Goal: Check status: Check status

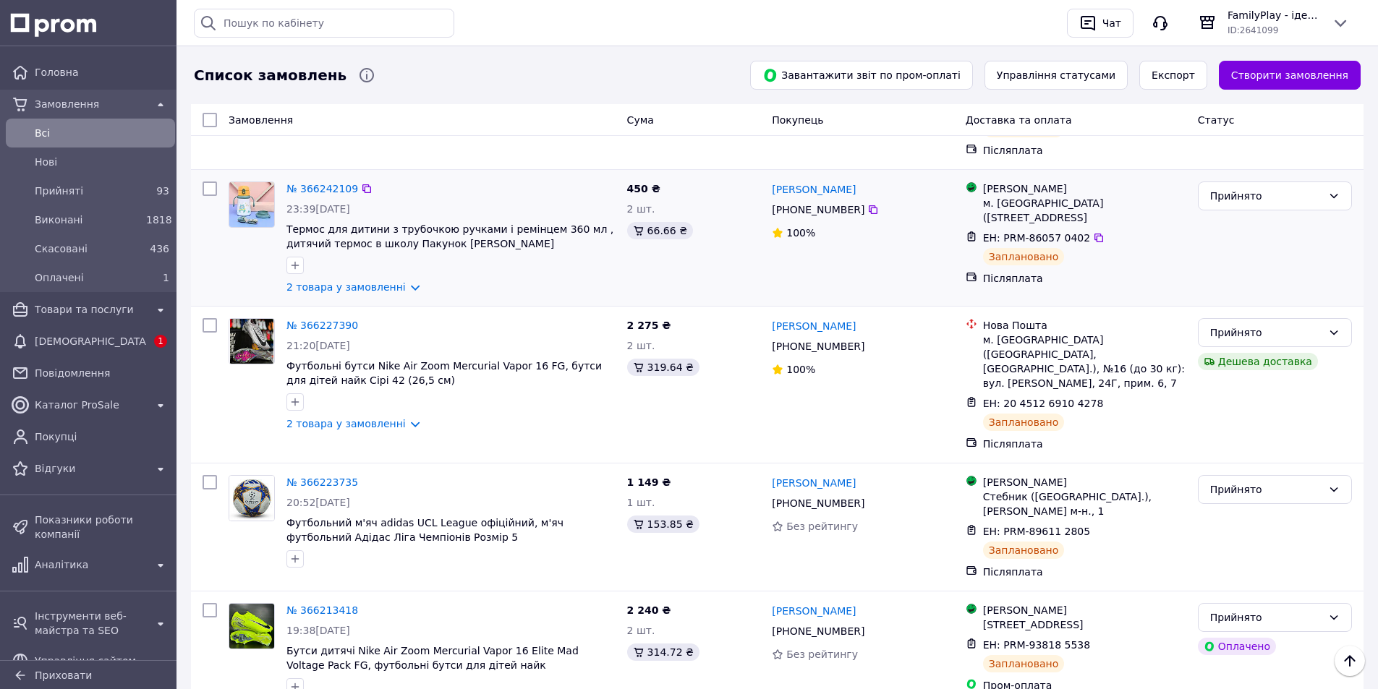
scroll to position [651, 0]
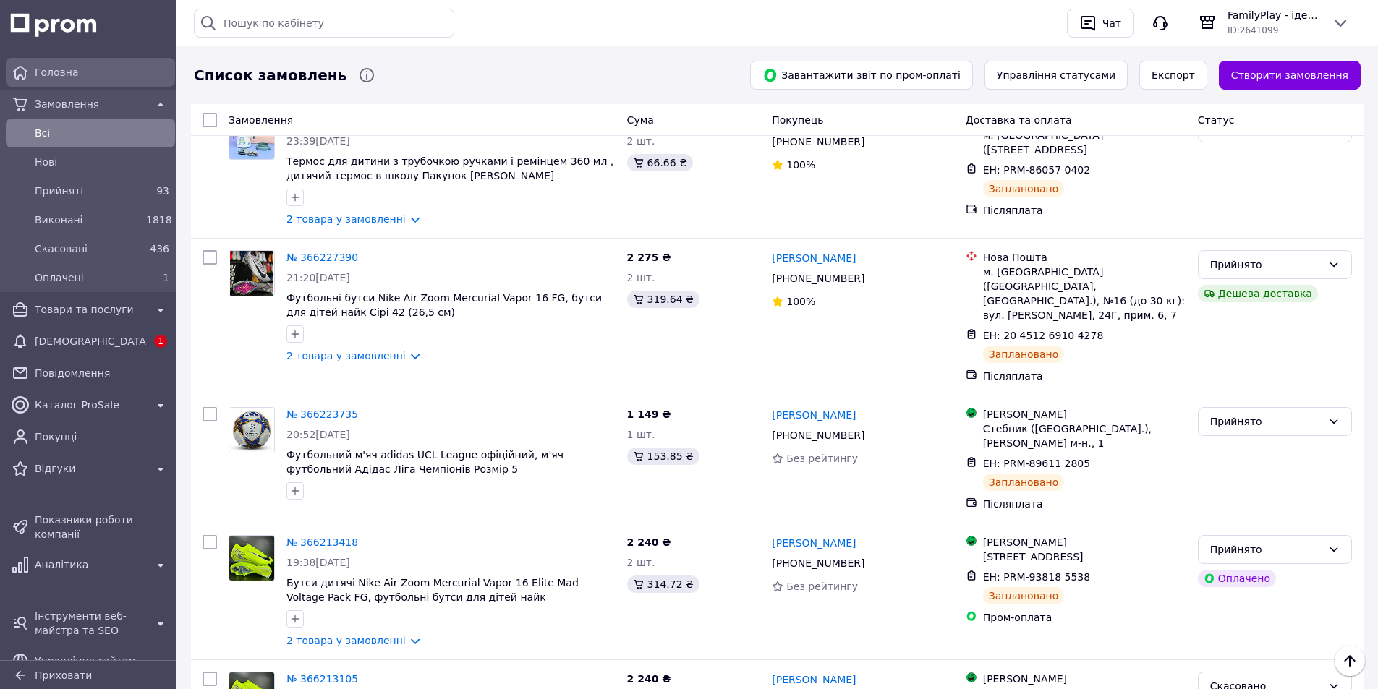
click at [81, 67] on span "Головна" at bounding box center [102, 72] width 134 height 14
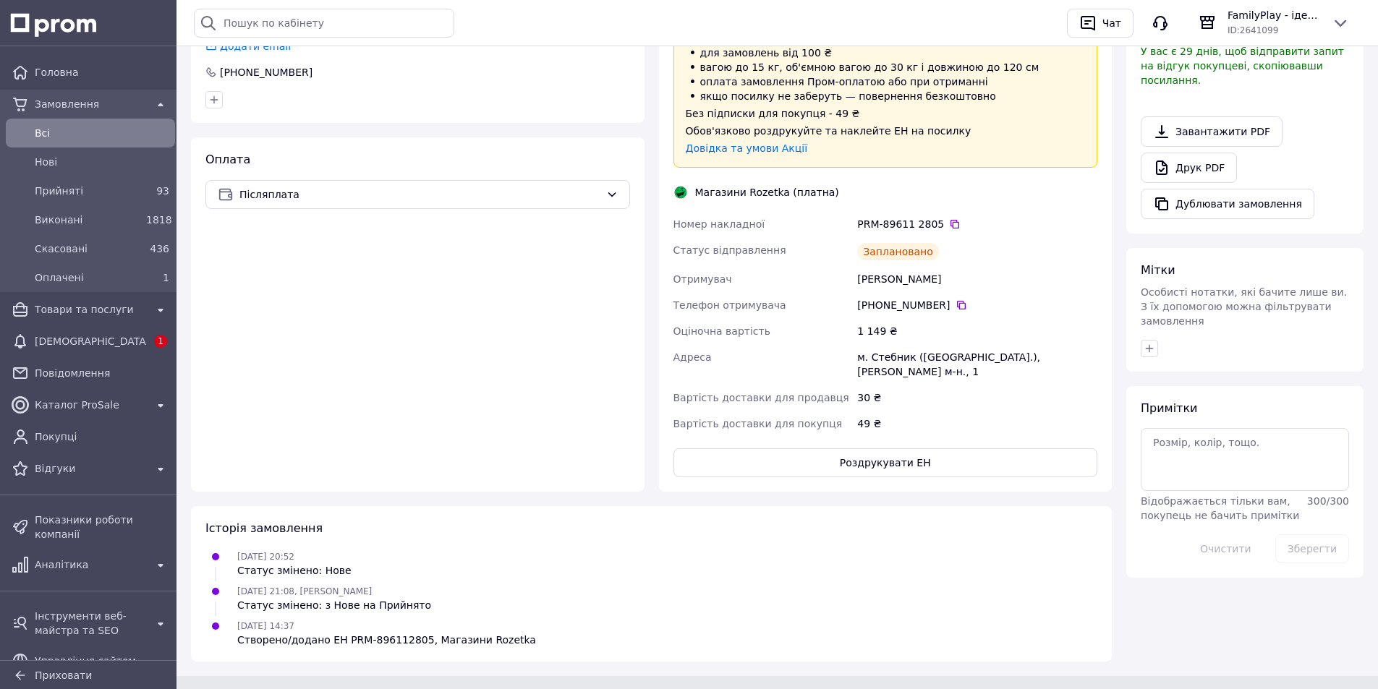
scroll to position [448, 0]
click at [888, 461] on div "Доставка Редагувати Доставка до магазинів Rozetka Для продавця 30 ₴   (згідно з…" at bounding box center [885, 205] width 453 height 571
click at [888, 456] on button "Роздрукувати ЕН" at bounding box center [885, 461] width 424 height 29
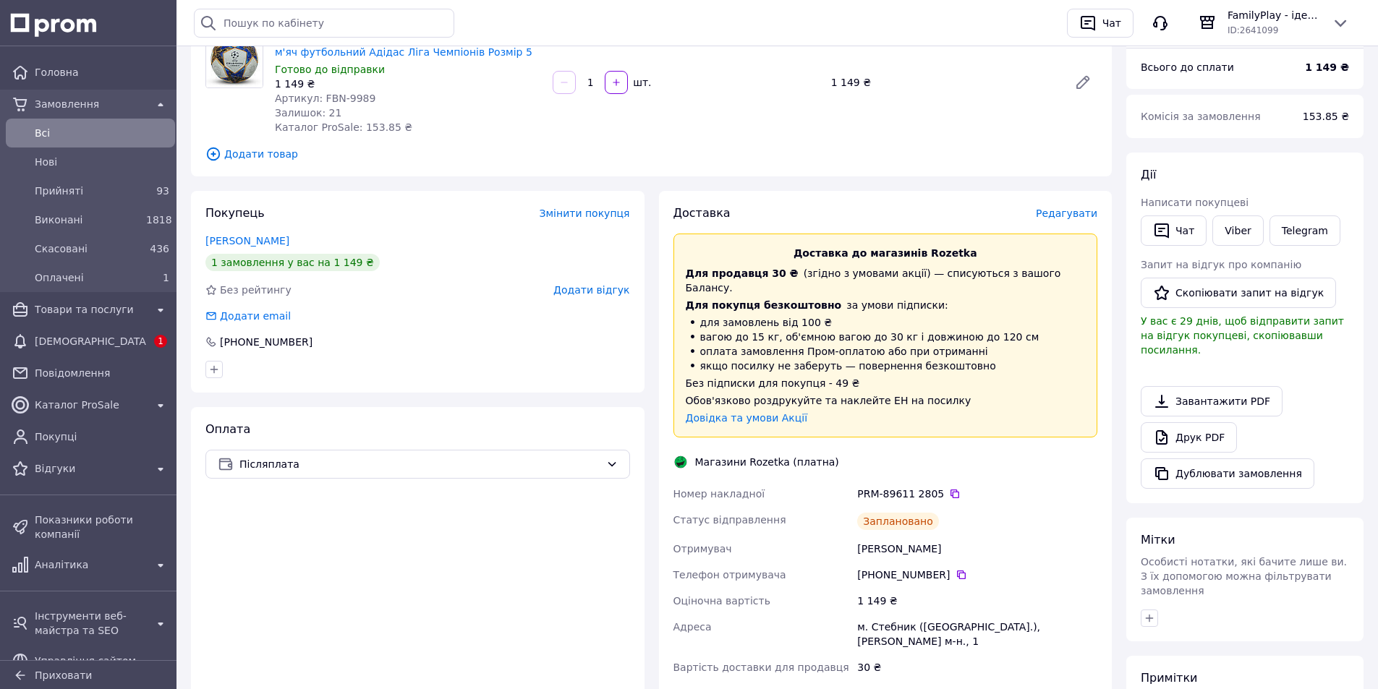
scroll to position [0, 0]
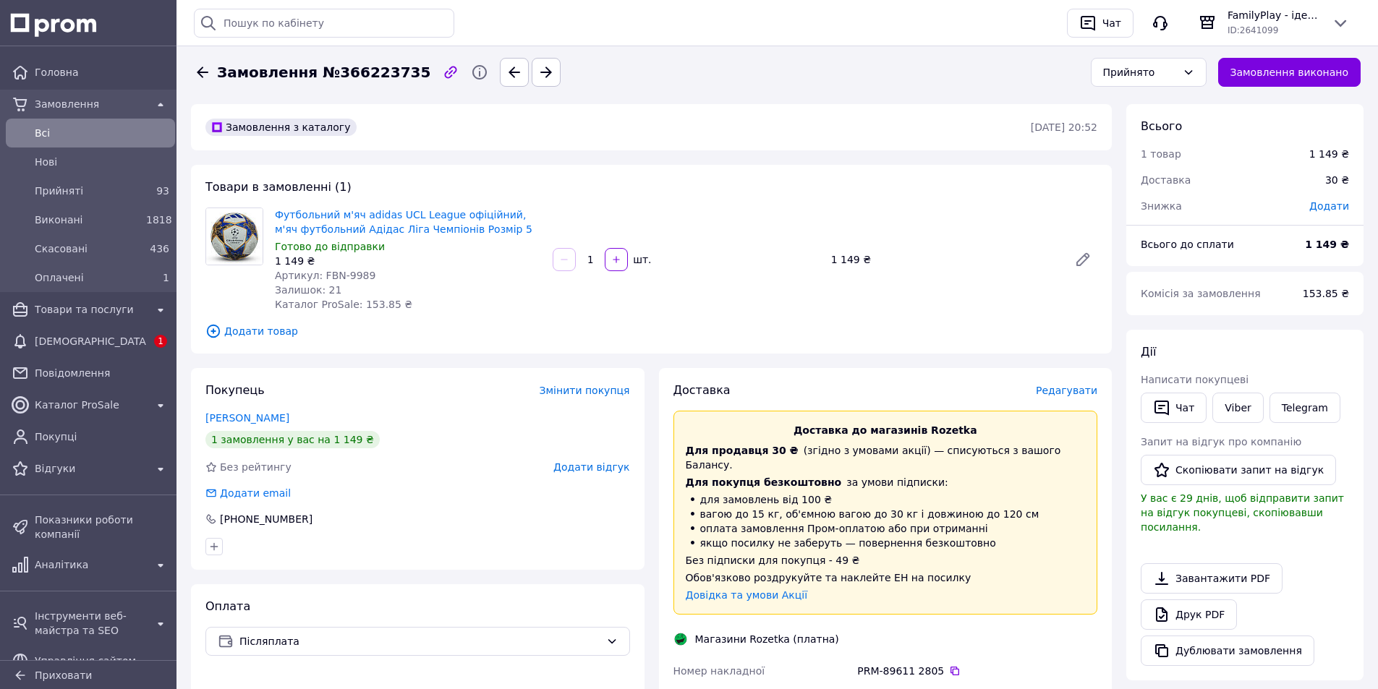
click at [200, 69] on icon at bounding box center [203, 72] width 12 height 11
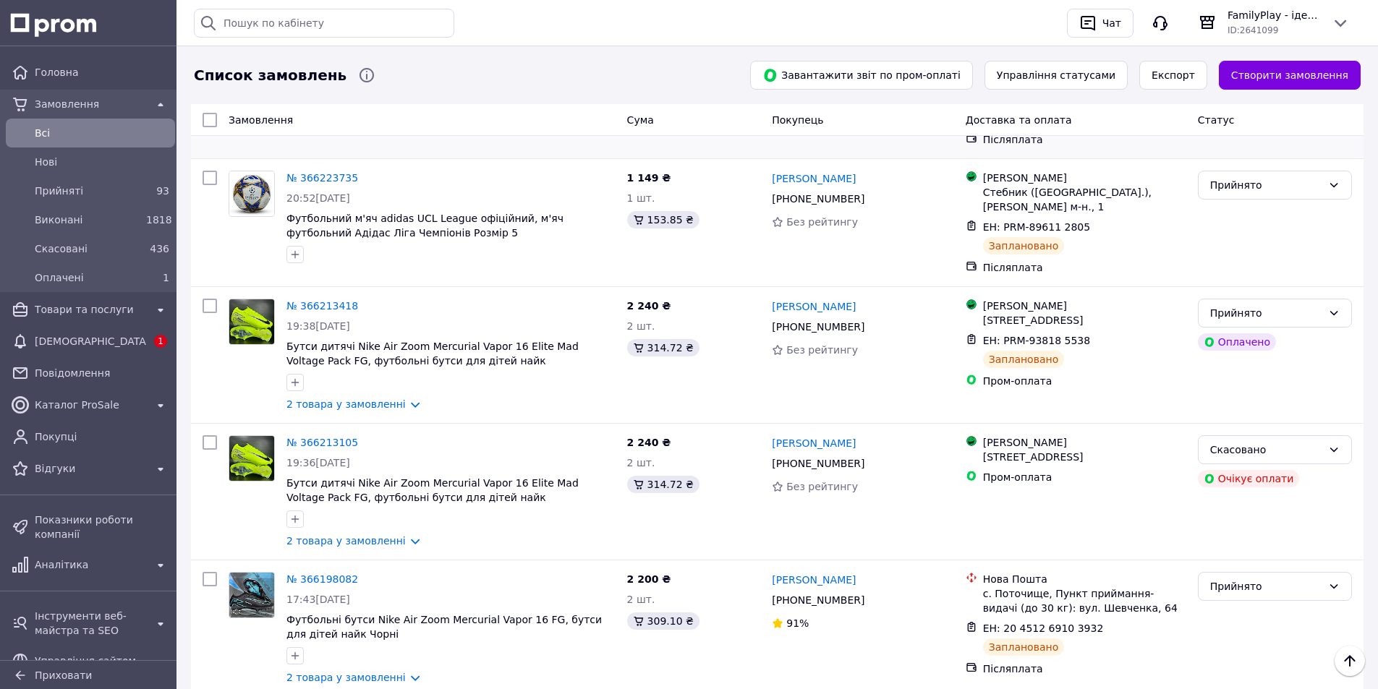
scroll to position [651, 0]
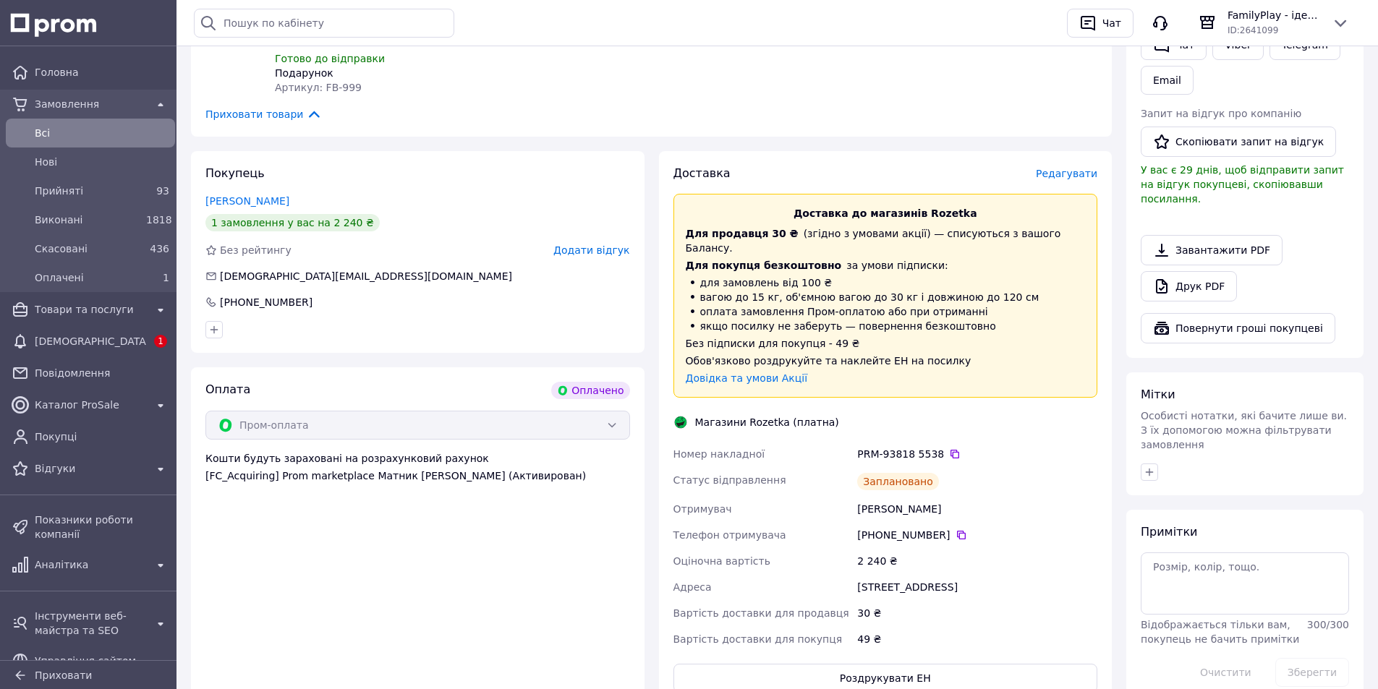
scroll to position [578, 0]
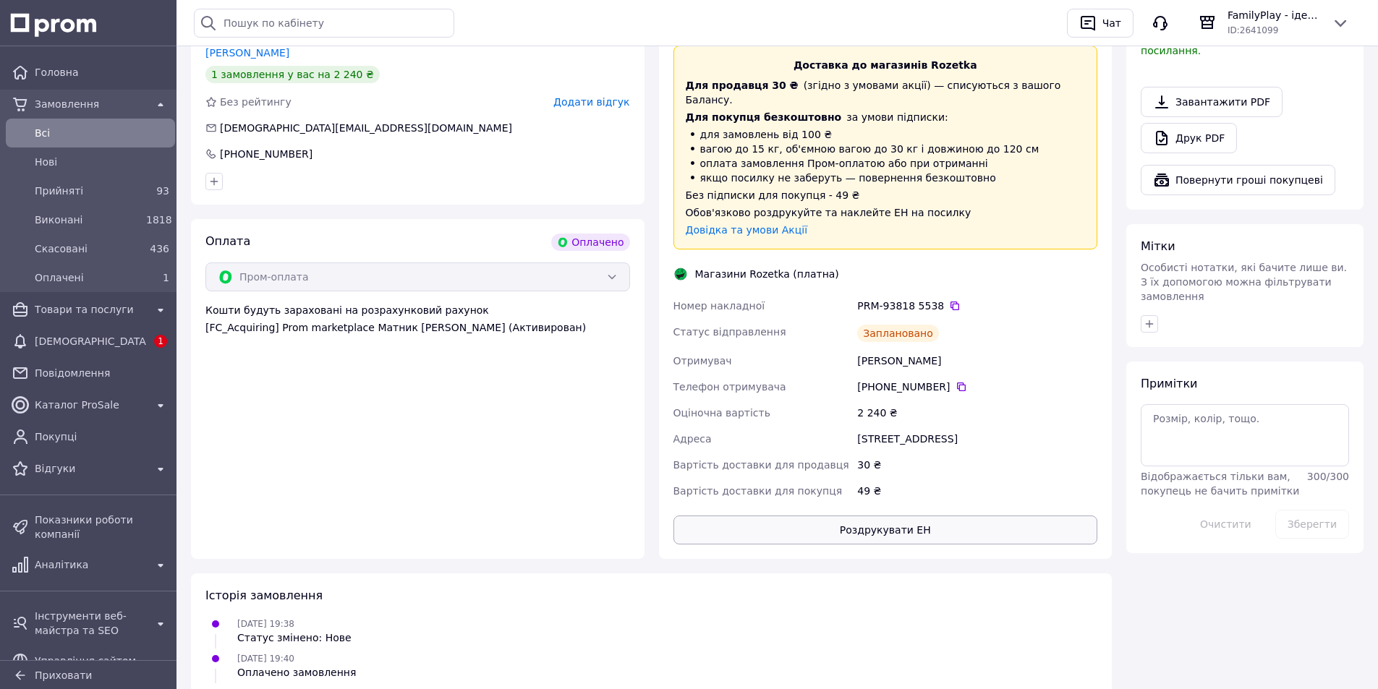
click at [928, 516] on button "Роздрукувати ЕН" at bounding box center [885, 530] width 424 height 29
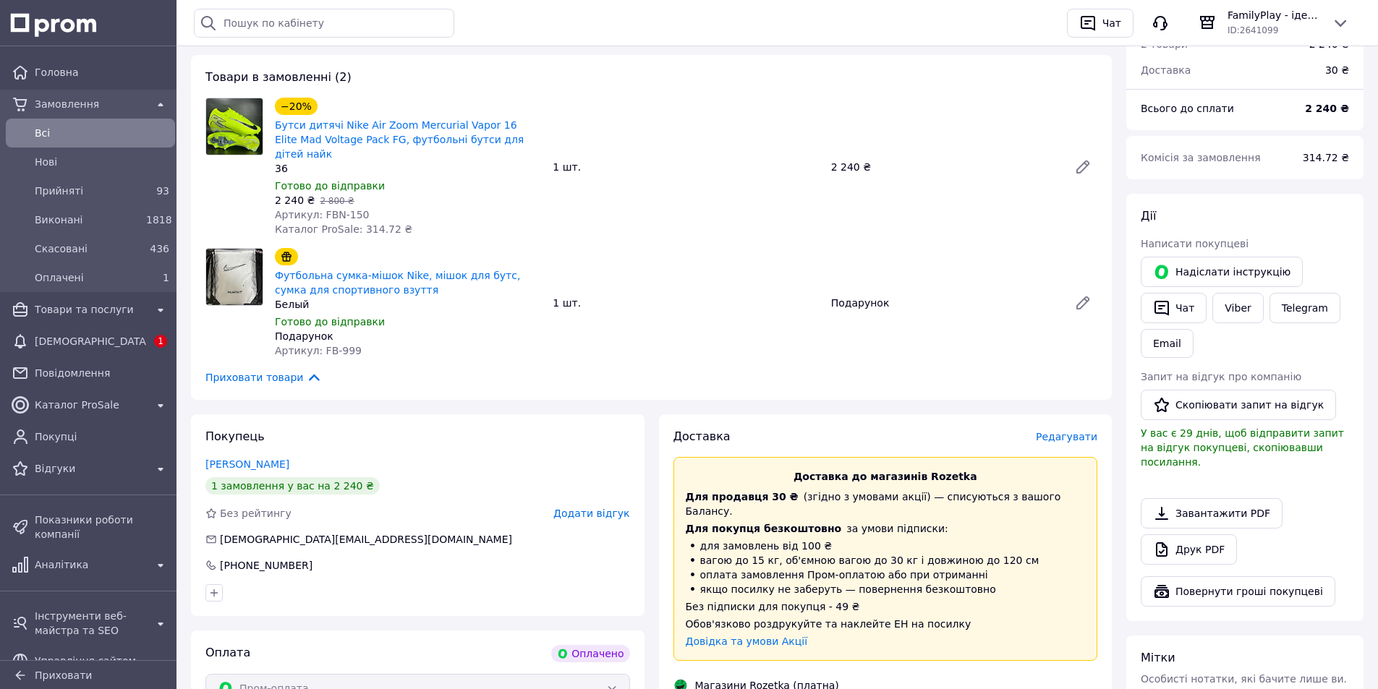
scroll to position [145, 0]
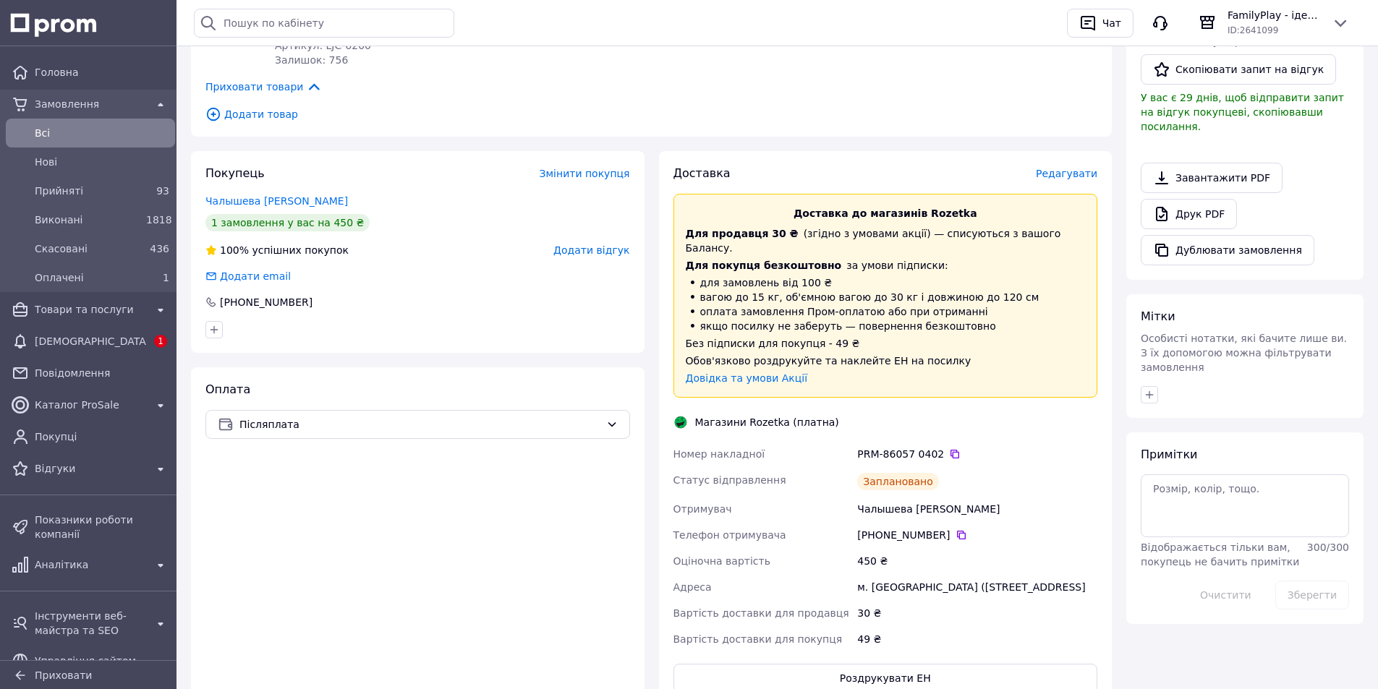
scroll to position [434, 0]
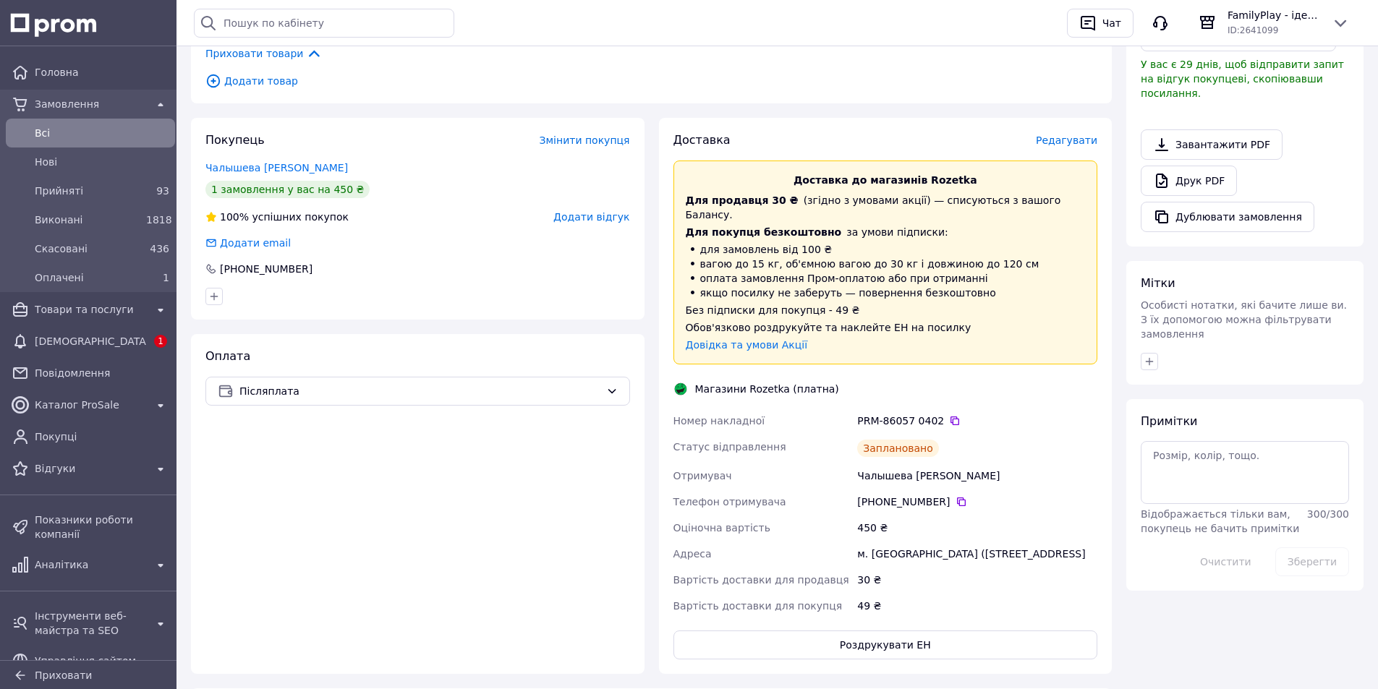
click at [906, 628] on div "Доставка Редагувати Доставка до магазинів Rozetka Для продавця 30 ₴   (згідно з…" at bounding box center [885, 396] width 453 height 556
click at [906, 631] on button "Роздрукувати ЕН" at bounding box center [885, 645] width 424 height 29
